Goal: Register for event/course

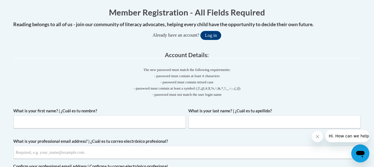
scroll to position [102, 0]
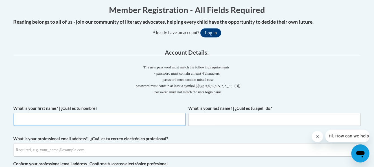
click at [150, 121] on input "What is your first name? | ¿Cuál es tu nombre?" at bounding box center [100, 119] width 172 height 13
type input "CINDY"
type input "JONES"
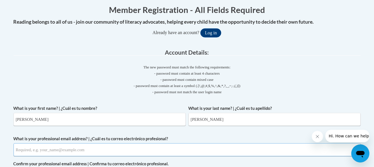
click at [43, 153] on input "What is your professional email address? | ¿Cuál es tu correo electrónico profe…" at bounding box center [187, 150] width 347 height 13
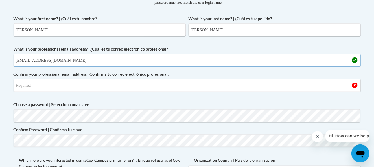
scroll to position [193, 0]
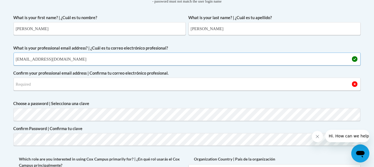
type input "cindyalene412@gmail.com"
click at [48, 89] on input "Confirm your professional email address | Confirma tu correo electrónico profes…" at bounding box center [187, 84] width 347 height 13
type input "cindyalene412@gmail.com"
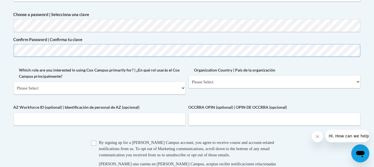
scroll to position [285, 0]
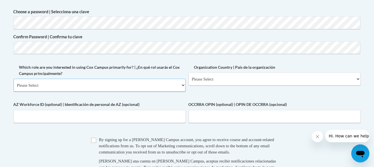
click at [182, 86] on select "Please Select College/University | Colegio/Universidad Community/Nonprofit Part…" at bounding box center [100, 85] width 172 height 13
click at [14, 79] on select "Please Select College/University | Colegio/Universidad Community/Nonprofit Part…" at bounding box center [100, 85] width 172 height 13
click at [182, 82] on select "Please Select College/University | Colegio/Universidad Community/Nonprofit Part…" at bounding box center [100, 85] width 172 height 13
select select "fbf2d438-af2f-41f8-98f1-81c410e29de3"
click at [14, 79] on select "Please Select College/University | Colegio/Universidad Community/Nonprofit Part…" at bounding box center [100, 85] width 172 height 13
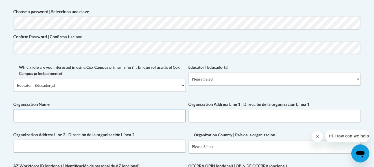
click at [59, 113] on input "Organization Name" at bounding box center [100, 115] width 172 height 13
click at [16, 115] on input "cindys cherished childcare" at bounding box center [100, 115] width 172 height 13
click at [19, 115] on input "Ccindys cherished childcare" at bounding box center [100, 115] width 172 height 13
click at [26, 115] on input "Cindys cherished childcare" at bounding box center [100, 115] width 172 height 13
click at [32, 116] on input "Cindy's cherished childcare" at bounding box center [100, 115] width 172 height 13
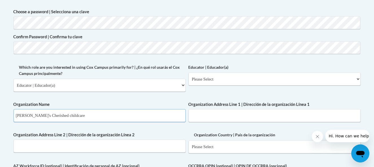
click at [51, 116] on input "Cindy's Cherished childcare" at bounding box center [100, 115] width 172 height 13
type input "Cindy's Cherished Childcare"
click at [121, 143] on input "Organization Address Line 2 | Dirección de la organización Línea 2" at bounding box center [100, 146] width 172 height 13
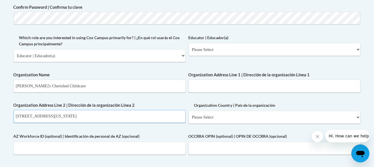
scroll to position [315, 0]
type input "7606 N. Bank Street Portland Oregon 97203"
click at [360, 48] on select "Please Select Early Learning/Daycare Teacher/Family Home Care Provider | Maestr…" at bounding box center [275, 49] width 172 height 13
select select "5e2af403-4f2c-4e49-a02f-103e55d7b75b"
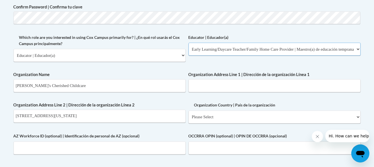
click at [189, 43] on select "Please Select Early Learning/Daycare Teacher/Family Home Care Provider | Maestr…" at bounding box center [275, 49] width 172 height 13
click at [357, 118] on select "Please Select United States | Estados Unidos Outside of the United States | Fue…" at bounding box center [275, 117] width 172 height 13
select select "ad49bcad-a171-4b2e-b99c-48b446064914"
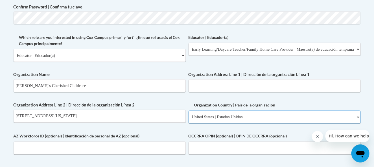
click at [189, 111] on select "Please Select United States | Estados Unidos Outside of the United States | Fue…" at bounding box center [275, 117] width 172 height 13
select select
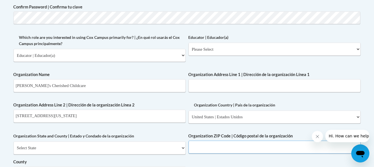
click at [317, 147] on input "Organization ZIP Code | Código postal de la organización" at bounding box center [275, 147] width 172 height 13
type input "97203"
type input "7606 N. Bank"
select select "Oregon"
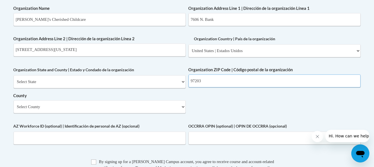
scroll to position [385, 0]
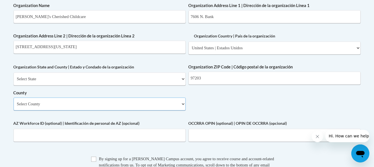
click at [183, 104] on select "Select County Baker Benton Clackamas Clatsop Columbia Coos Crook Curry Deschute…" at bounding box center [100, 104] width 172 height 13
select select "Multnomah"
click at [14, 98] on select "Select County Baker Benton Clackamas Clatsop Columbia Coos Crook Curry Deschute…" at bounding box center [100, 104] width 172 height 13
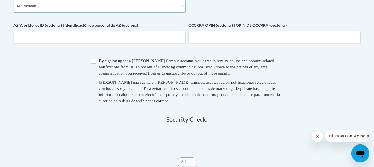
scroll to position [489, 0]
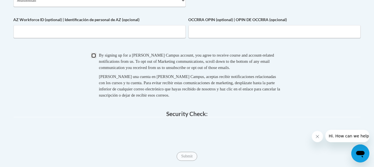
click at [95, 57] on input "Checkbox" at bounding box center [93, 55] width 5 height 5
checkbox input "true"
click at [194, 156] on input "Submit" at bounding box center [187, 156] width 20 height 9
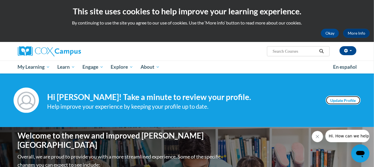
click at [346, 97] on link "Update Profile" at bounding box center [343, 100] width 35 height 9
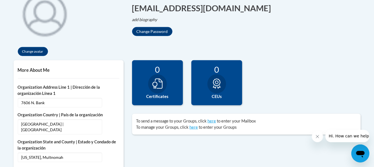
scroll to position [148, 0]
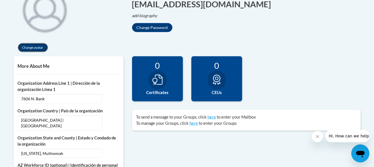
click at [44, 46] on button "Change avatar" at bounding box center [33, 47] width 30 height 9
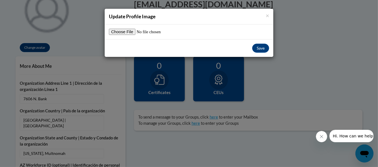
click at [264, 16] on h4 "Update Profile Image" at bounding box center [189, 16] width 160 height 7
click at [267, 16] on span "×" at bounding box center [267, 15] width 3 height 7
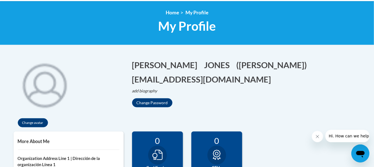
scroll to position [0, 0]
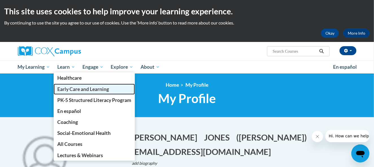
click at [78, 89] on span "Early Care and Learning" at bounding box center [83, 89] width 52 height 6
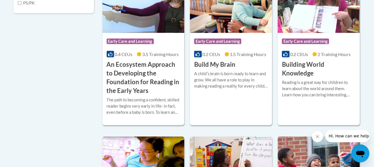
scroll to position [247, 0]
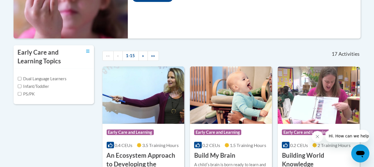
scroll to position [153, 0]
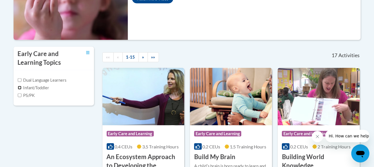
click at [19, 87] on input "Infant/Toddler" at bounding box center [20, 88] width 4 height 4
checkbox input "true"
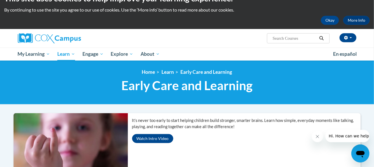
scroll to position [0, 0]
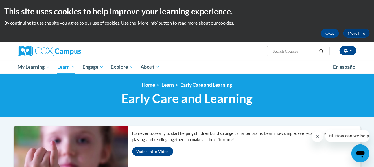
click at [277, 51] on input "Search..." at bounding box center [294, 51] width 45 height 7
click at [277, 51] on input "health saftey and n" at bounding box center [294, 51] width 45 height 7
click at [310, 51] on input "health saftey and n" at bounding box center [294, 51] width 45 height 7
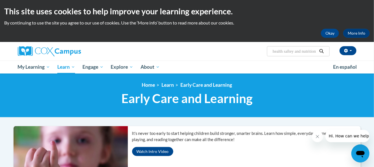
type input "health saftey and nutrition"
click at [323, 51] on icon "Search" at bounding box center [321, 51] width 4 height 4
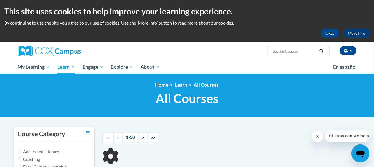
type input "health saftey and nutrition"
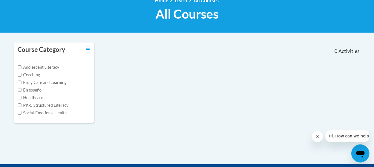
scroll to position [86, 0]
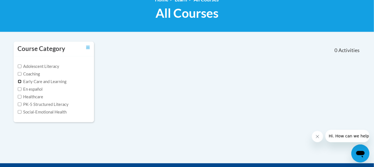
click at [20, 80] on input "Early Care and Learning" at bounding box center [20, 82] width 4 height 4
checkbox input "true"
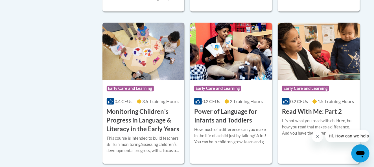
scroll to position [452, 0]
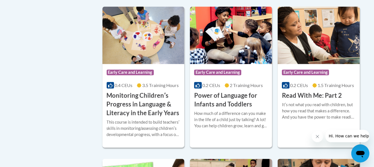
click at [91, 110] on div "Course Category Adolescent Literacy Coaching Early Care and Learning En español…" at bounding box center [187, 123] width 356 height 897
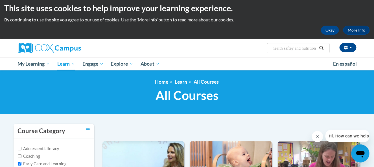
scroll to position [0, 0]
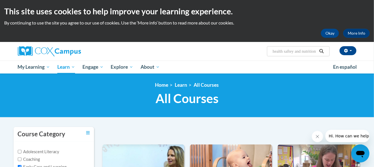
click at [318, 49] on button "Search" at bounding box center [321, 51] width 8 height 7
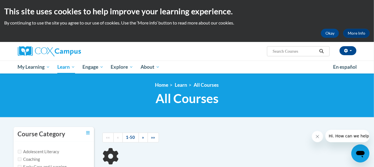
click at [312, 51] on input "Search..." at bounding box center [294, 51] width 45 height 7
click at [282, 49] on input "health saftey and nutritionchild development" at bounding box center [294, 51] width 45 height 7
type input "child development"
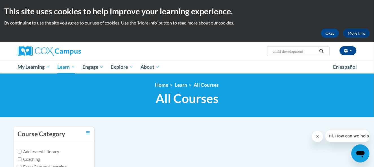
click at [321, 52] on icon "Search" at bounding box center [321, 51] width 5 height 4
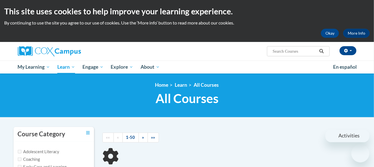
drag, startPoint x: 0, startPoint y: 0, endPoint x: 321, endPoint y: 52, distance: 325.0
click at [321, 52] on icon "Search" at bounding box center [321, 51] width 5 height 4
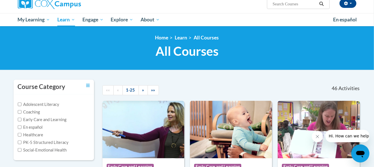
scroll to position [49, 0]
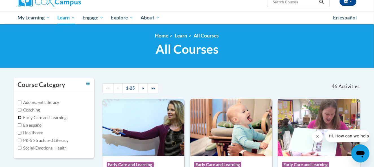
click at [19, 118] on input "Early Care and Learning" at bounding box center [20, 118] width 4 height 4
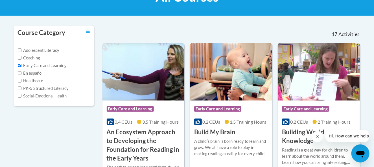
scroll to position [105, 0]
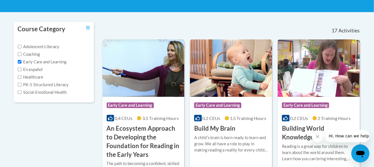
click at [29, 62] on label "Early Care and Learning" at bounding box center [42, 62] width 49 height 6
click at [21, 62] on input "Early Care and Learning" at bounding box center [20, 62] width 4 height 4
click at [29, 62] on label "Early Care and Learning" at bounding box center [42, 62] width 49 height 6
click at [21, 62] on input "Early Care and Learning" at bounding box center [20, 62] width 4 height 4
click at [25, 64] on label "Early Care and Learning" at bounding box center [42, 62] width 49 height 6
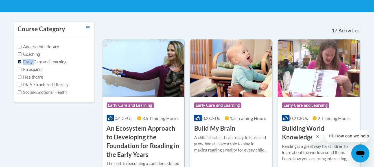
click at [21, 64] on input "Early Care and Learning" at bounding box center [20, 62] width 4 height 4
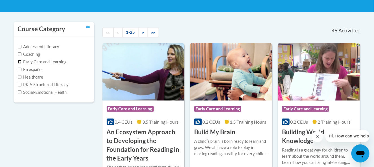
click at [19, 62] on input "Early Care and Learning" at bounding box center [20, 62] width 4 height 4
checkbox input "true"
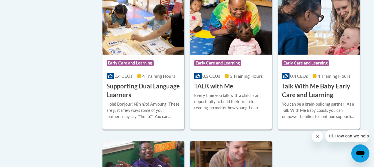
scroll to position [761, 0]
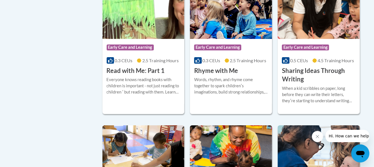
scroll to position [627, 0]
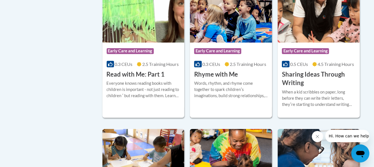
click at [229, 87] on div "More Info Enroll Words, rhythm, and rhyme come together to spark childrenʹs ima…" at bounding box center [231, 93] width 82 height 29
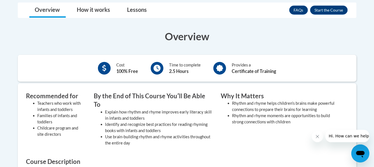
scroll to position [137, 0]
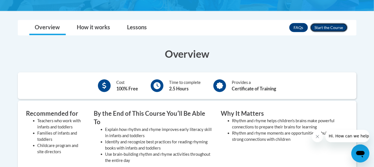
click at [331, 26] on button "Enroll" at bounding box center [329, 27] width 38 height 9
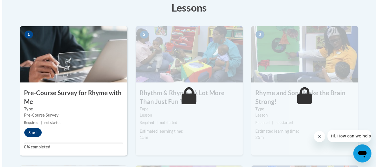
scroll to position [168, 0]
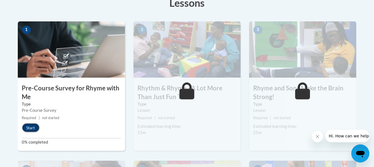
click at [35, 129] on button "Start" at bounding box center [30, 128] width 17 height 9
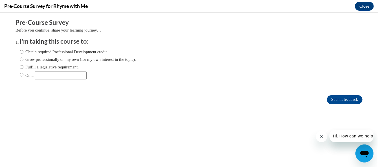
scroll to position [0, 0]
click at [20, 51] on input "Obtain required Professional Development credit." at bounding box center [22, 52] width 4 height 6
radio input "true"
click at [339, 100] on input "Submit feedback" at bounding box center [345, 99] width 36 height 9
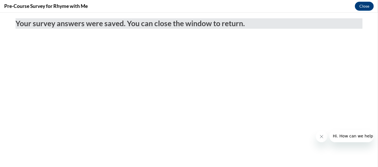
click at [339, 100] on body "Your survey answers were saved. You can close the window to return." at bounding box center [189, 90] width 378 height 155
click at [365, 6] on button "Close" at bounding box center [364, 6] width 19 height 9
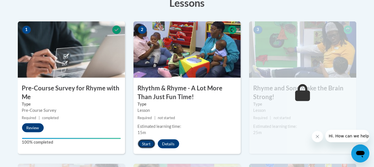
click at [149, 142] on button "Start" at bounding box center [146, 144] width 17 height 9
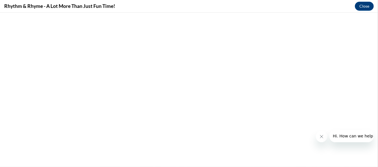
click at [322, 135] on icon "Close message from company" at bounding box center [321, 136] width 5 height 5
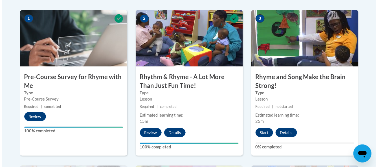
scroll to position [180, 0]
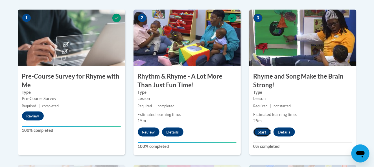
click at [258, 136] on button "Start" at bounding box center [261, 132] width 17 height 9
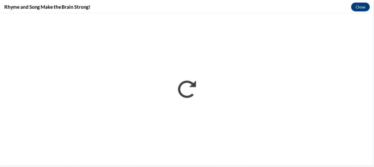
scroll to position [0, 0]
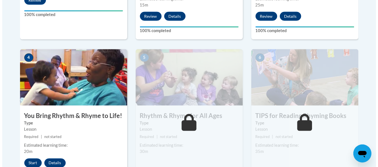
scroll to position [297, 0]
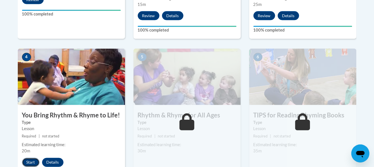
click at [33, 162] on button "Start" at bounding box center [30, 162] width 17 height 9
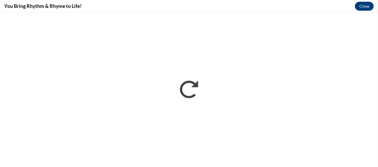
scroll to position [0, 0]
